Goal: Task Accomplishment & Management: Manage account settings

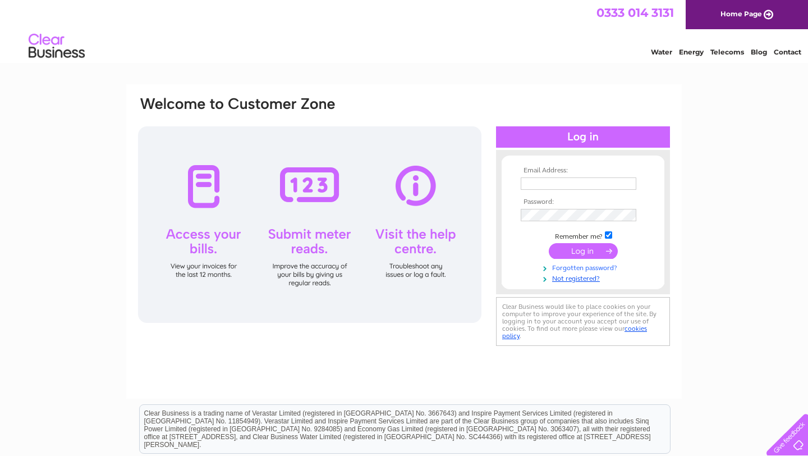
click at [580, 267] on link "Forgotten password?" at bounding box center [584, 266] width 127 height 11
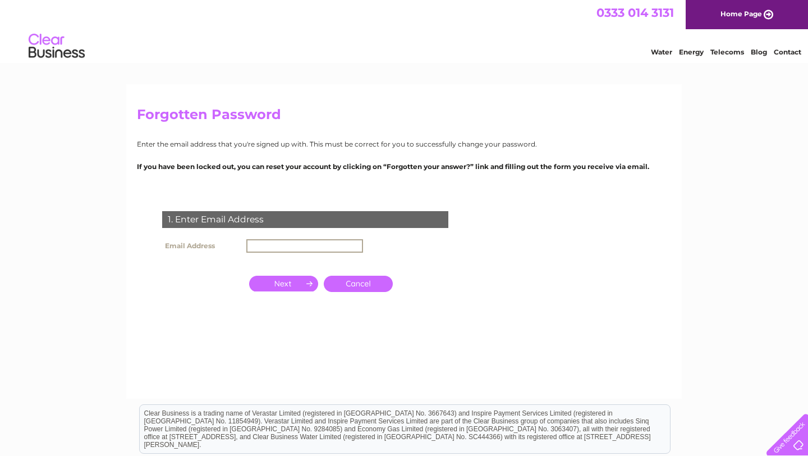
click at [277, 239] on input "text" at bounding box center [304, 245] width 117 height 13
type input "[PERSON_NAME][EMAIL_ADDRESS][DOMAIN_NAME]"
click at [290, 283] on input "button" at bounding box center [283, 282] width 69 height 16
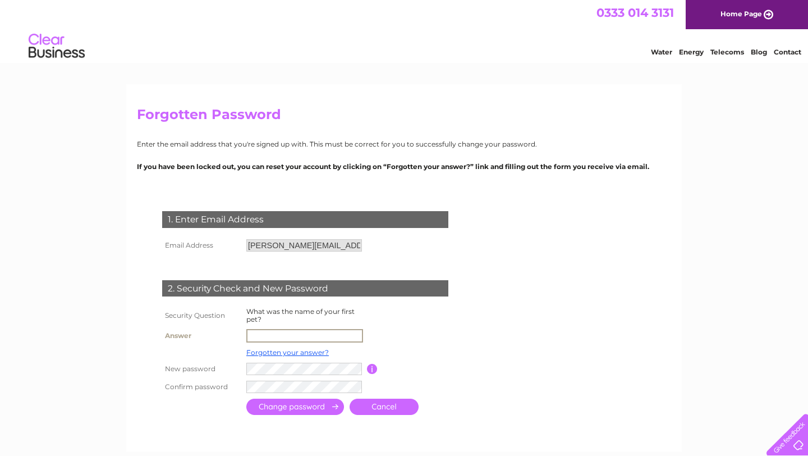
click at [294, 334] on input "text" at bounding box center [304, 335] width 117 height 13
type input "zambo"
click at [310, 405] on input "submit" at bounding box center [295, 406] width 98 height 16
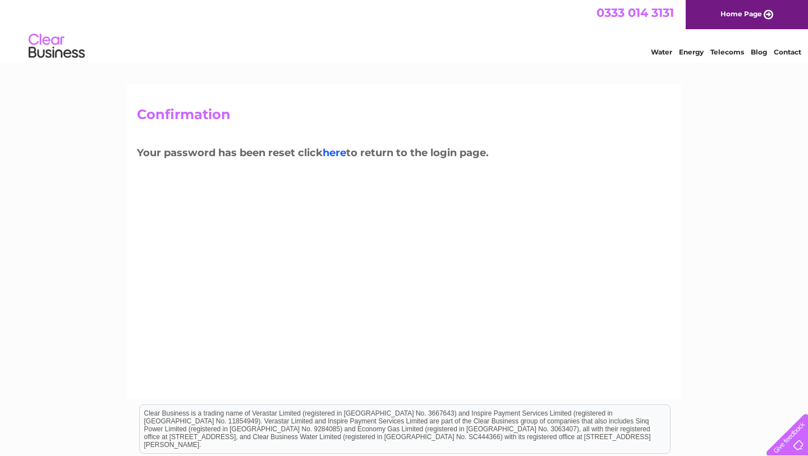
click at [338, 157] on link "here" at bounding box center [335, 152] width 24 height 12
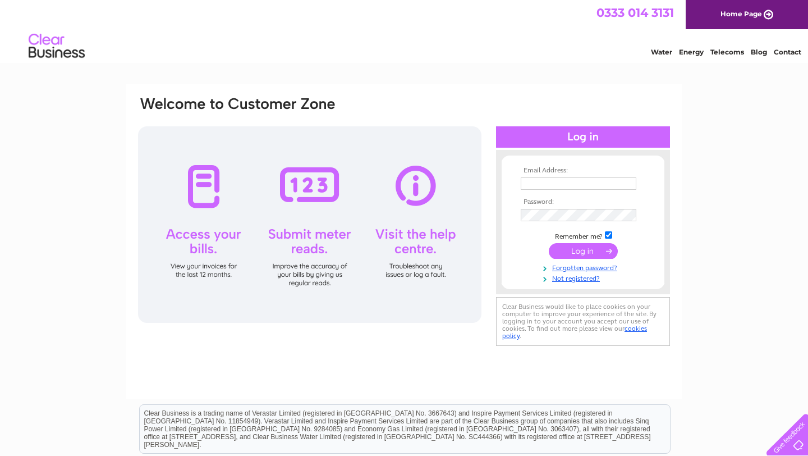
type input "[PERSON_NAME][EMAIL_ADDRESS][DOMAIN_NAME]"
click at [587, 250] on input "submit" at bounding box center [583, 251] width 69 height 16
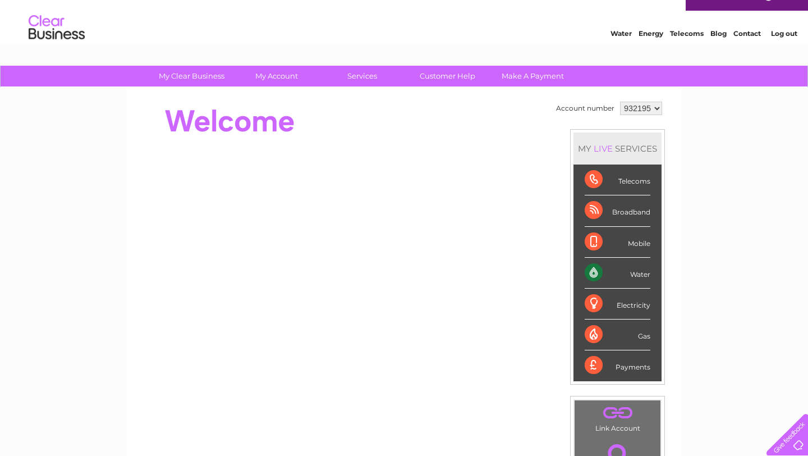
scroll to position [18, 0]
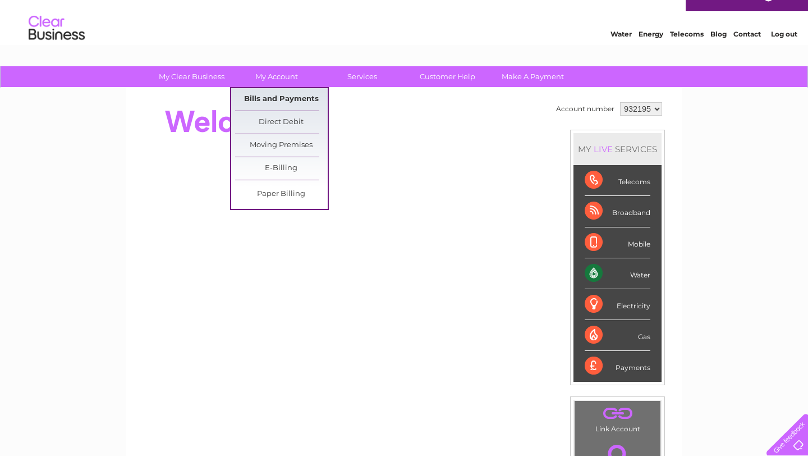
click at [287, 99] on link "Bills and Payments" at bounding box center [281, 99] width 93 height 22
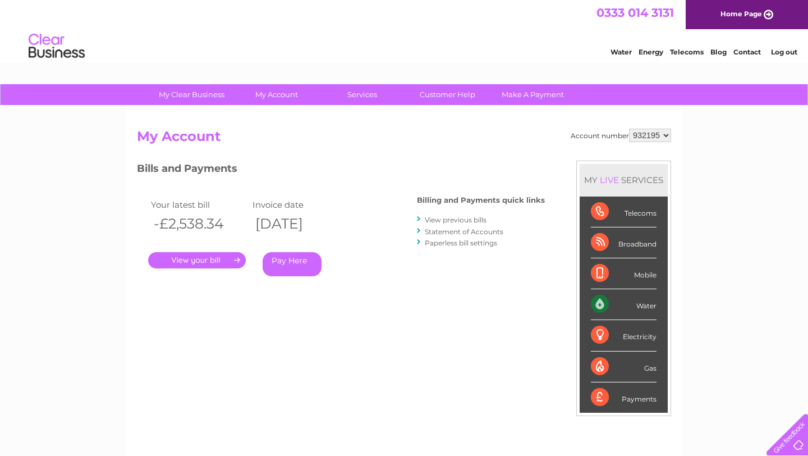
click at [454, 217] on link "View previous bills" at bounding box center [456, 219] width 62 height 8
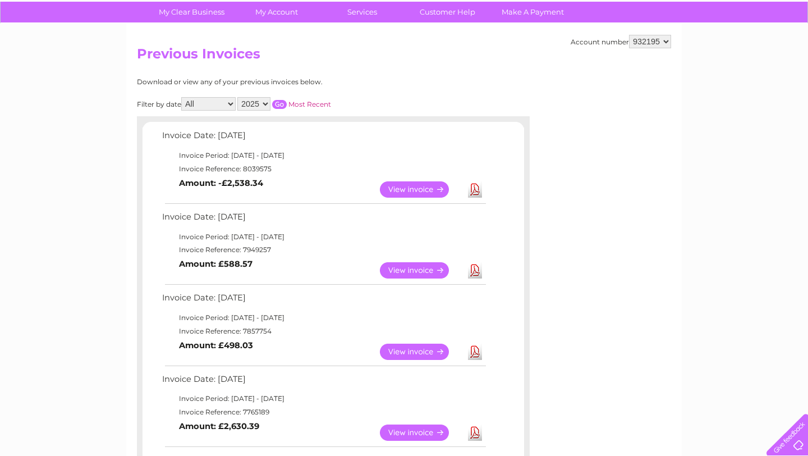
scroll to position [69, 0]
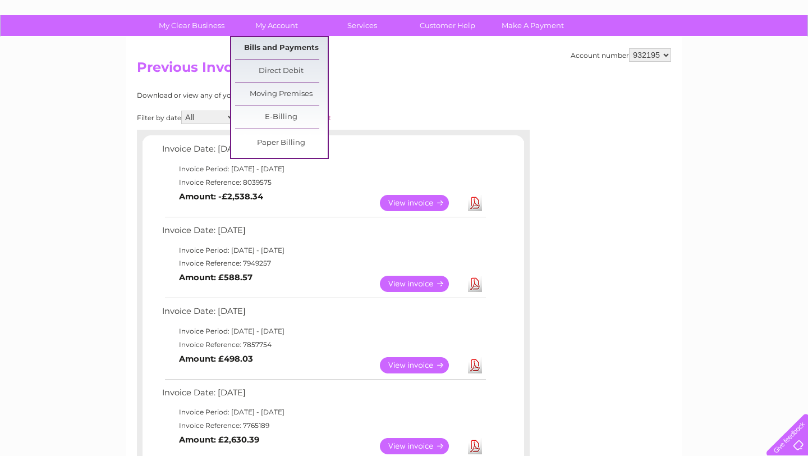
click at [290, 47] on link "Bills and Payments" at bounding box center [281, 48] width 93 height 22
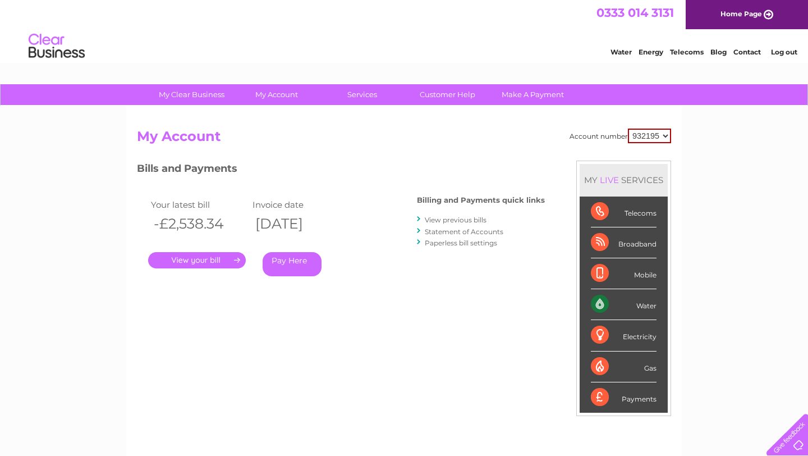
click at [487, 233] on link "Statement of Accounts" at bounding box center [464, 231] width 79 height 8
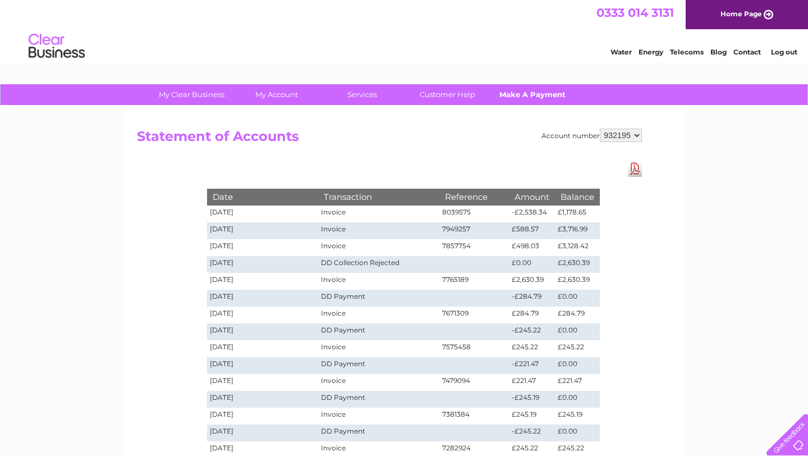
click at [522, 98] on link "Make A Payment" at bounding box center [532, 94] width 93 height 21
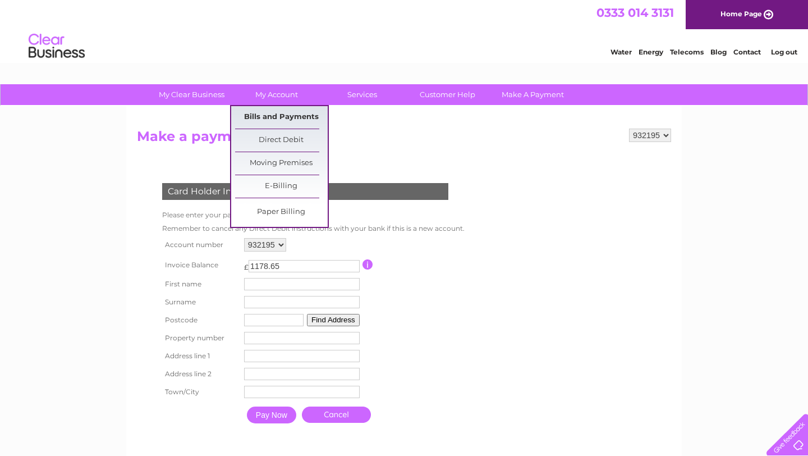
click at [293, 119] on link "Bills and Payments" at bounding box center [281, 117] width 93 height 22
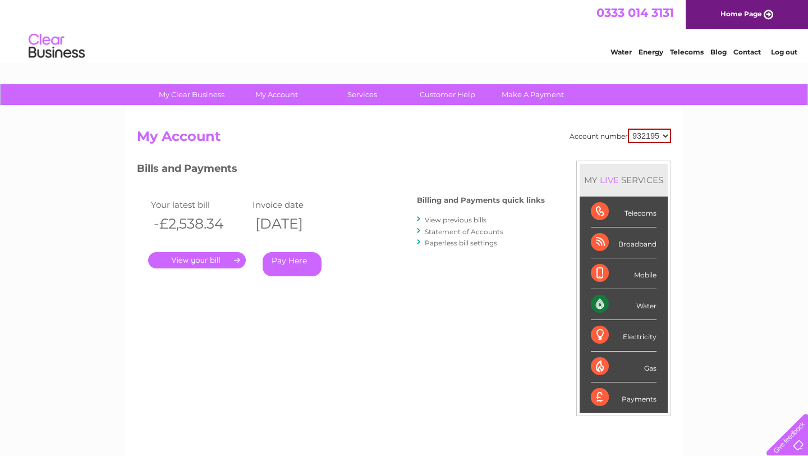
click at [475, 220] on link "View previous bills" at bounding box center [456, 219] width 62 height 8
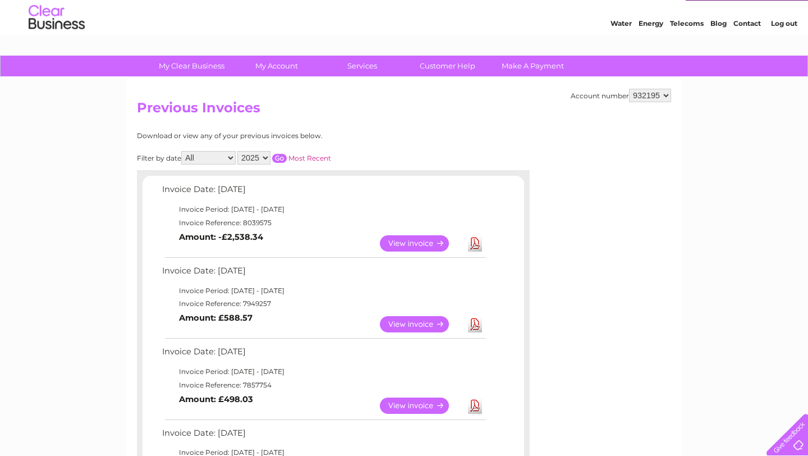
scroll to position [28, 0]
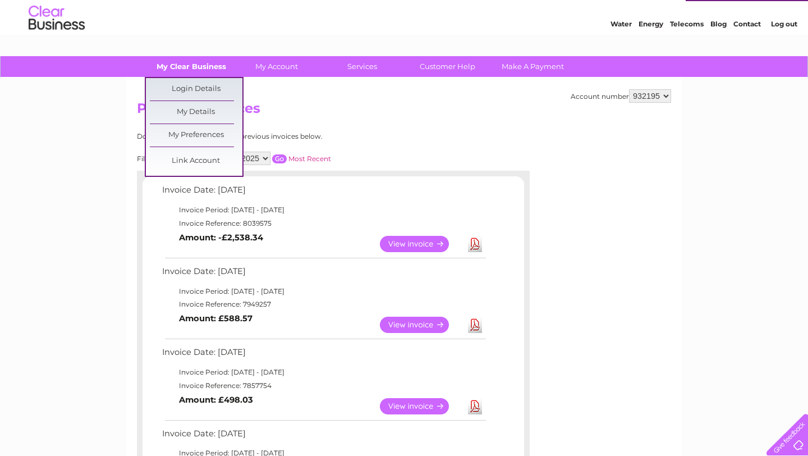
click at [201, 70] on link "My Clear Business" at bounding box center [191, 66] width 93 height 21
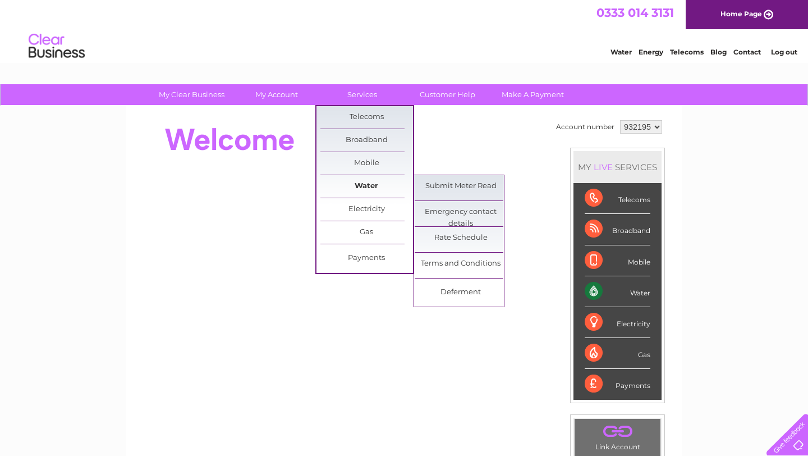
click at [365, 189] on link "Water" at bounding box center [366, 186] width 93 height 22
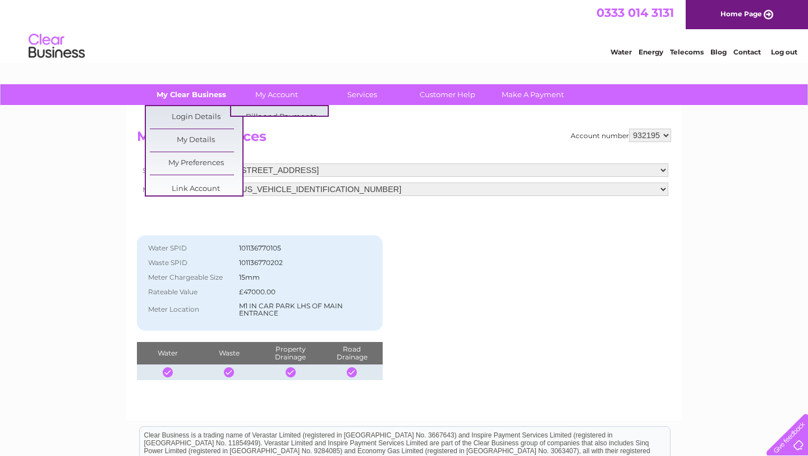
click at [191, 93] on link "My Clear Business" at bounding box center [191, 94] width 93 height 21
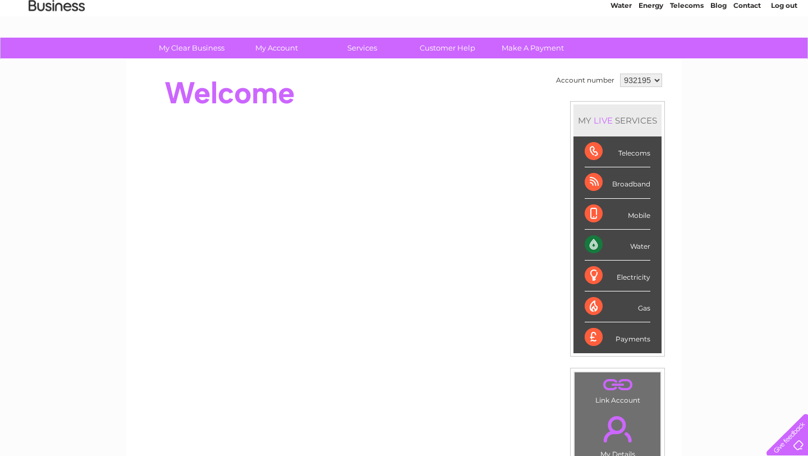
scroll to position [51, 0]
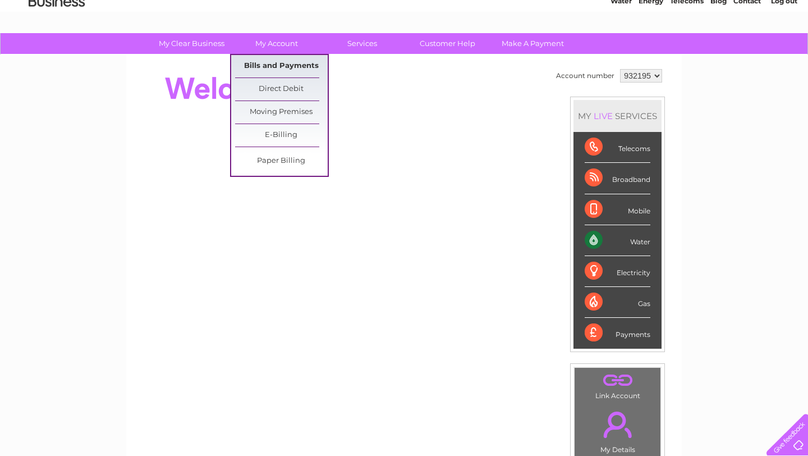
click at [283, 68] on link "Bills and Payments" at bounding box center [281, 66] width 93 height 22
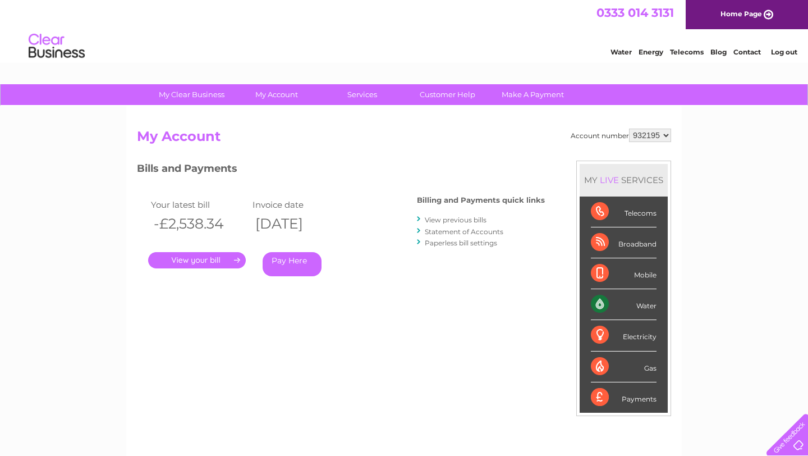
click at [467, 231] on link "Statement of Accounts" at bounding box center [464, 231] width 79 height 8
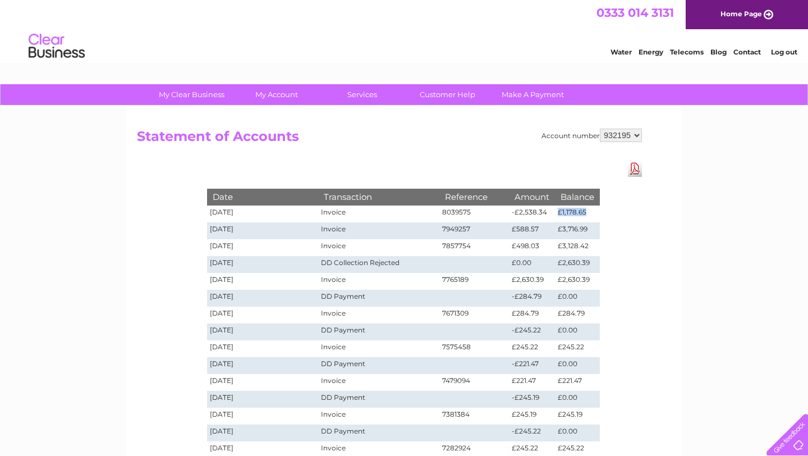
drag, startPoint x: 580, startPoint y: 213, endPoint x: 557, endPoint y: 213, distance: 23.0
click at [558, 213] on td "£1,178.65" at bounding box center [577, 213] width 45 height 17
copy td "£1,178.65"
